Goal: Task Accomplishment & Management: Manage account settings

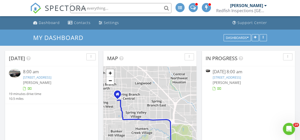
click at [16, 75] on img at bounding box center [15, 73] width 12 height 9
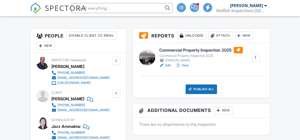
scroll to position [122, 0]
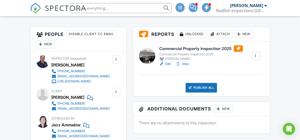
click at [169, 63] on link "Edit" at bounding box center [164, 64] width 11 height 5
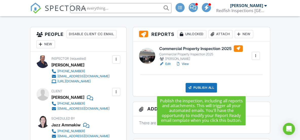
click at [195, 84] on div "Publish All" at bounding box center [202, 88] width 32 height 10
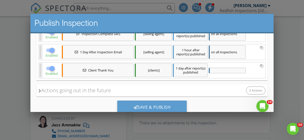
scroll to position [189, 0]
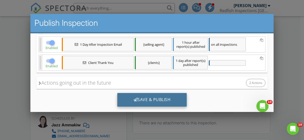
click at [177, 99] on div "Save & Publish" at bounding box center [152, 100] width 70 height 14
